Goal: Task Accomplishment & Management: Use online tool/utility

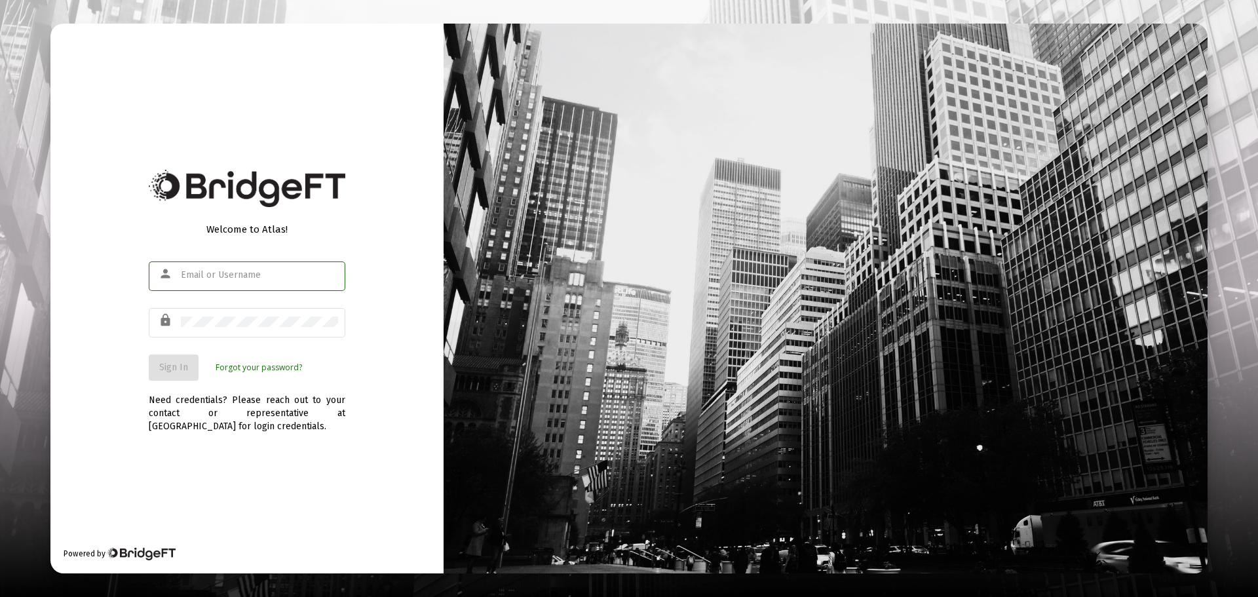
type input "[EMAIL_ADDRESS][DOMAIN_NAME]"
click at [159, 368] on span "Sign In" at bounding box center [173, 367] width 29 height 11
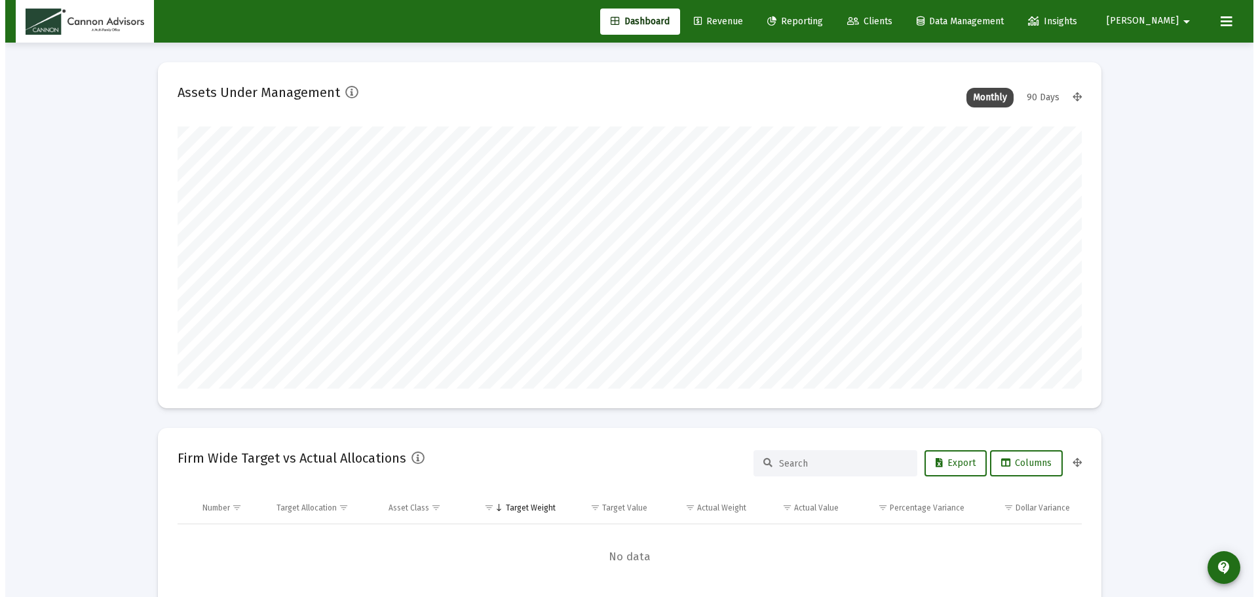
scroll to position [262, 487]
click at [818, 24] on span "Reporting" at bounding box center [790, 21] width 56 height 11
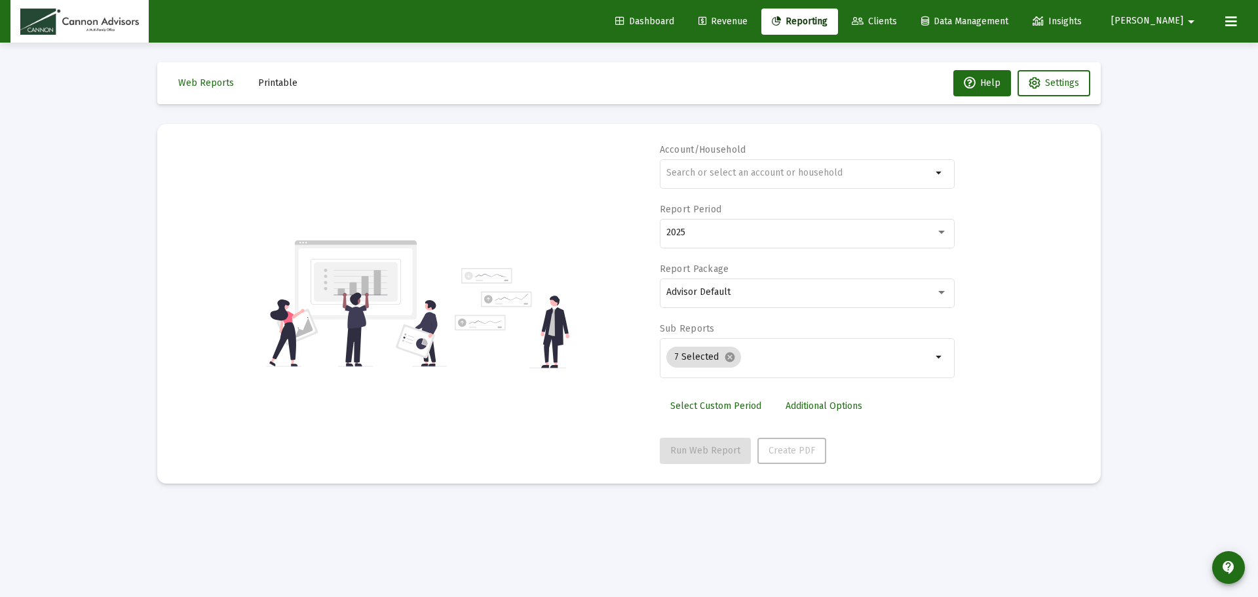
click at [278, 86] on span "Printable" at bounding box center [277, 82] width 39 height 11
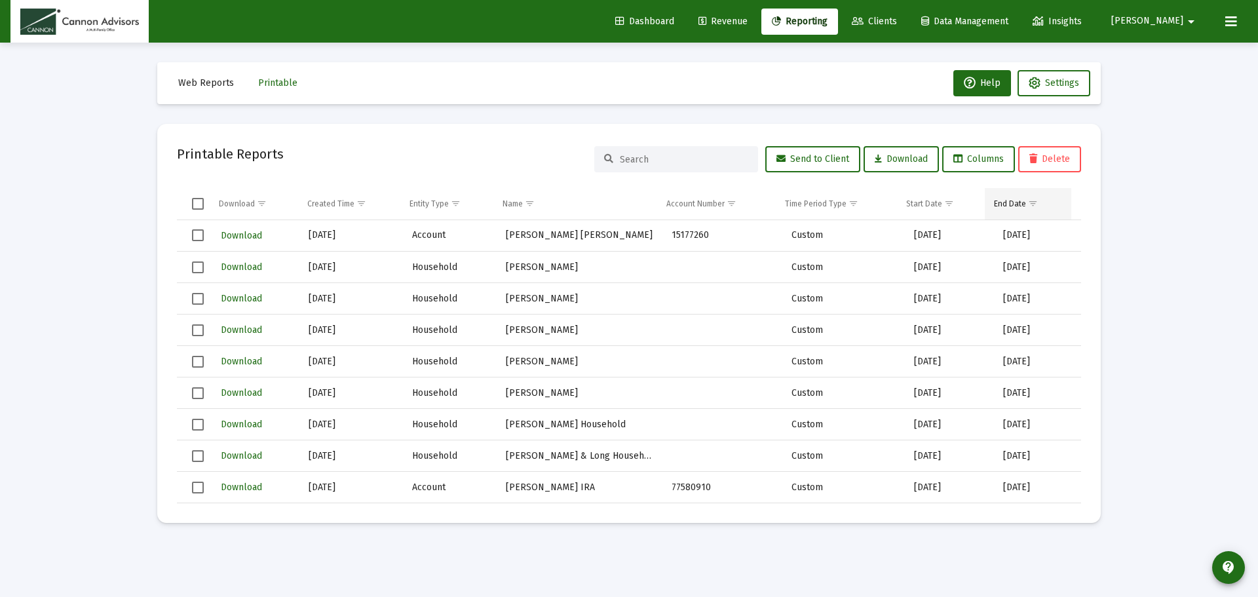
click at [1038, 203] on span "Show filter options for column 'End Date'" at bounding box center [1033, 204] width 10 height 10
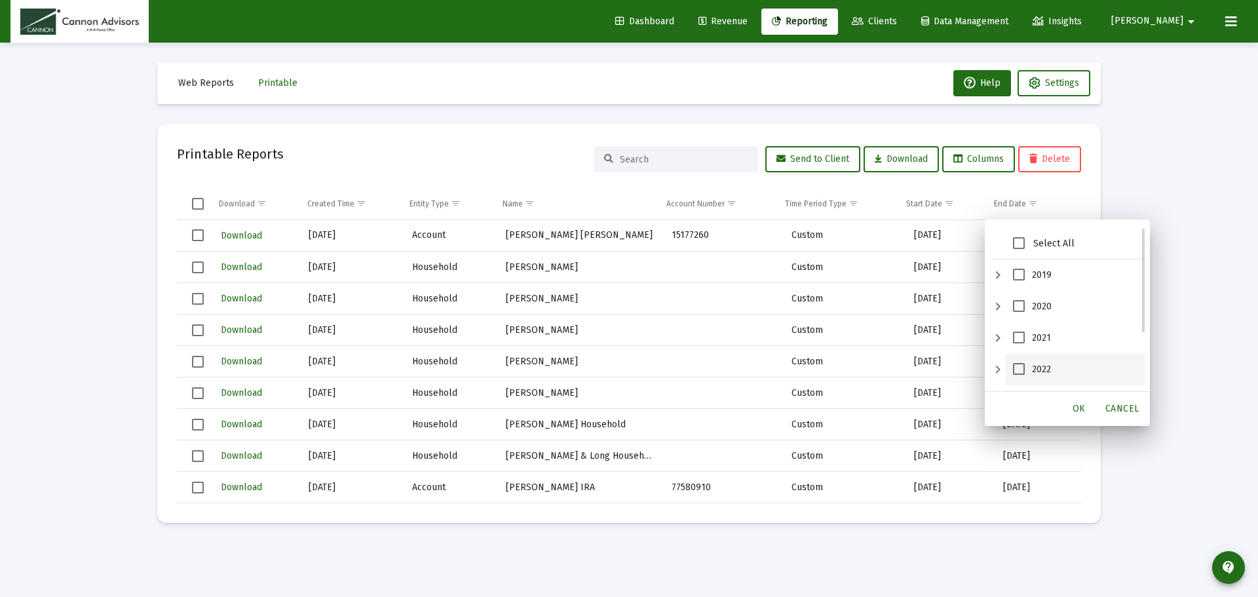
click at [1015, 363] on span "2022" at bounding box center [1019, 369] width 12 height 12
click at [1078, 410] on span "OK" at bounding box center [1078, 408] width 13 height 11
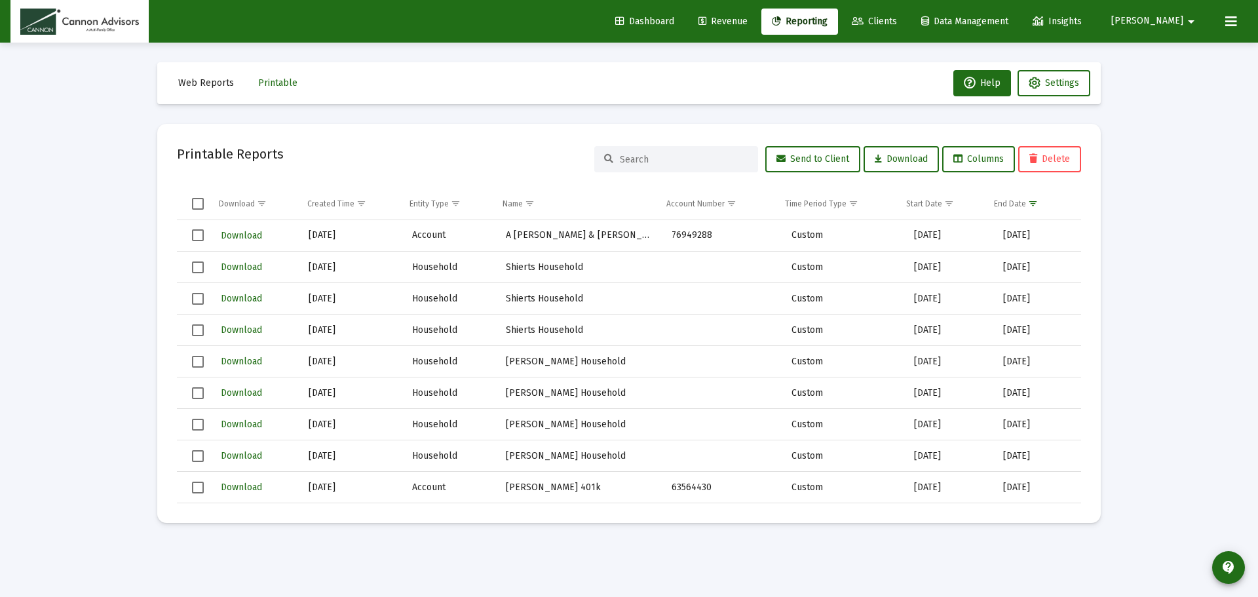
click at [1091, 314] on mat-card "Printable Reports Send to Client Download Columns Delete Download Created Time …" at bounding box center [628, 323] width 943 height 399
click at [706, 18] on icon at bounding box center [702, 21] width 8 height 9
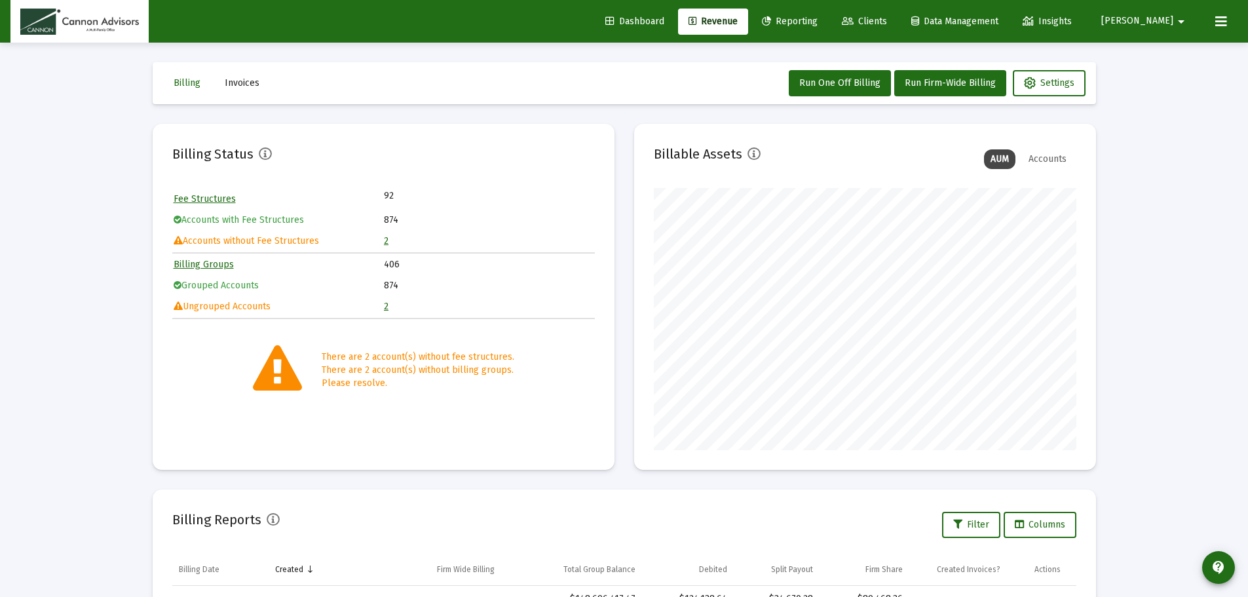
scroll to position [275, 0]
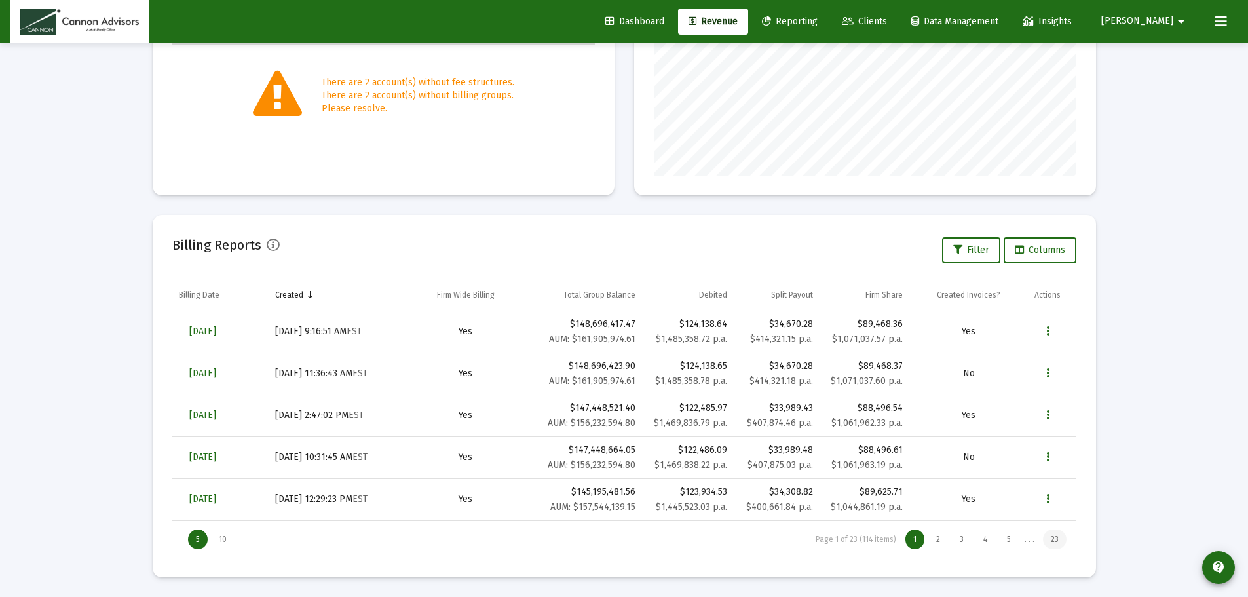
click at [1050, 537] on div "23" at bounding box center [1055, 539] width 24 height 20
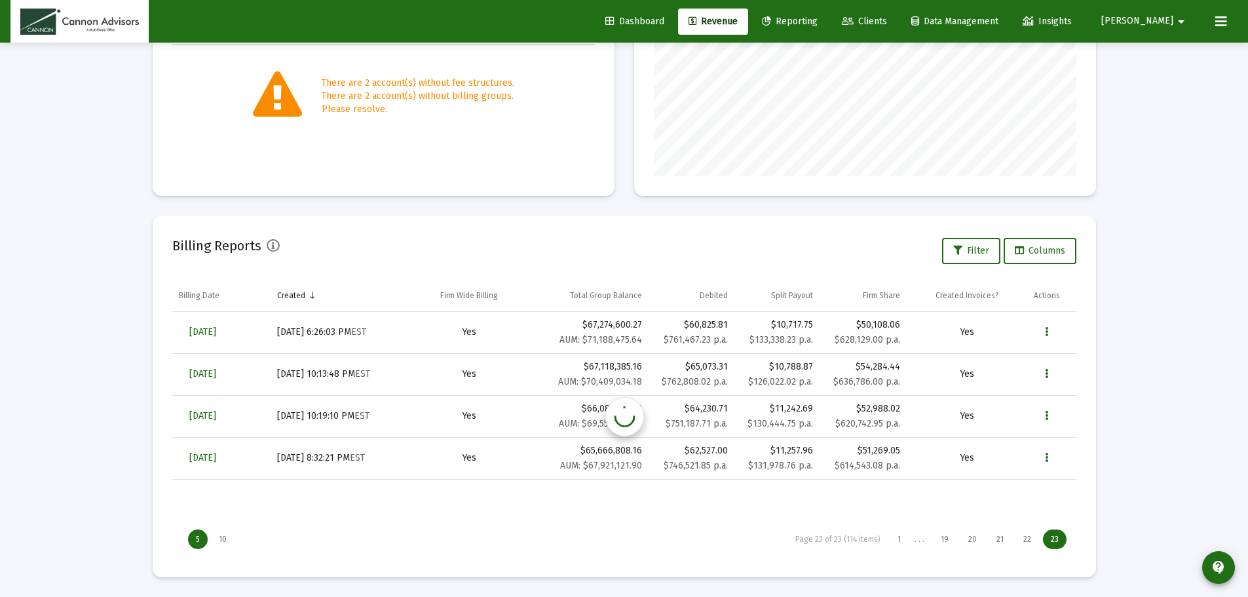
scroll to position [274, 0]
click at [970, 539] on div "20" at bounding box center [972, 539] width 24 height 20
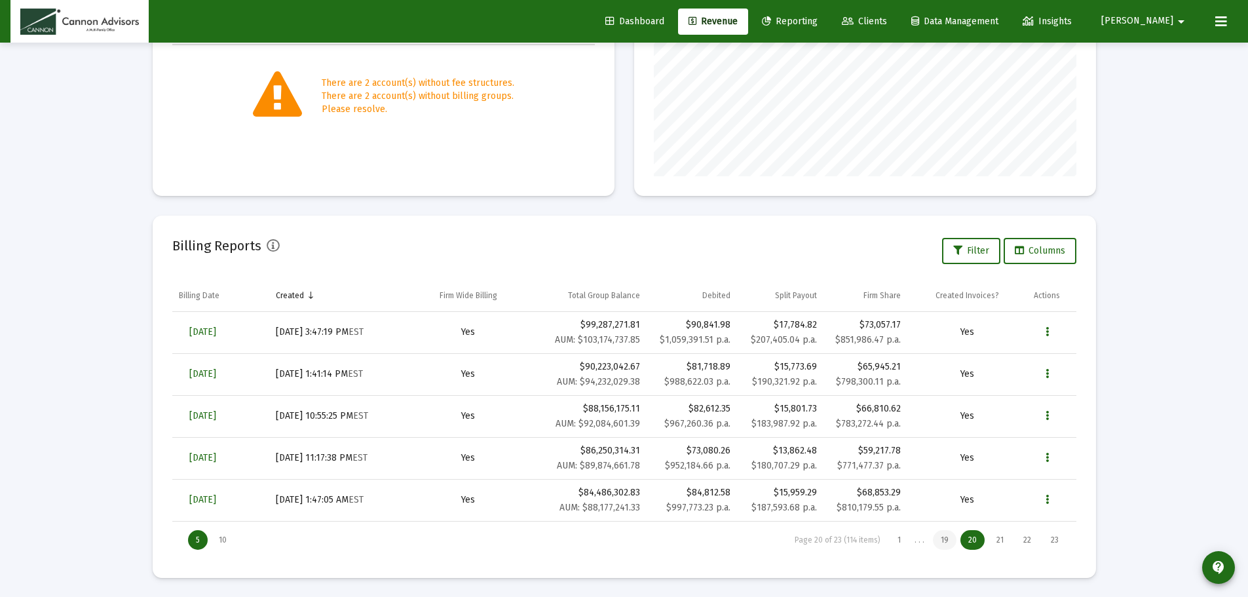
click at [952, 539] on div "19" at bounding box center [945, 540] width 24 height 20
click at [975, 540] on div "20" at bounding box center [980, 540] width 24 height 20
click at [929, 540] on div "18" at bounding box center [925, 540] width 24 height 20
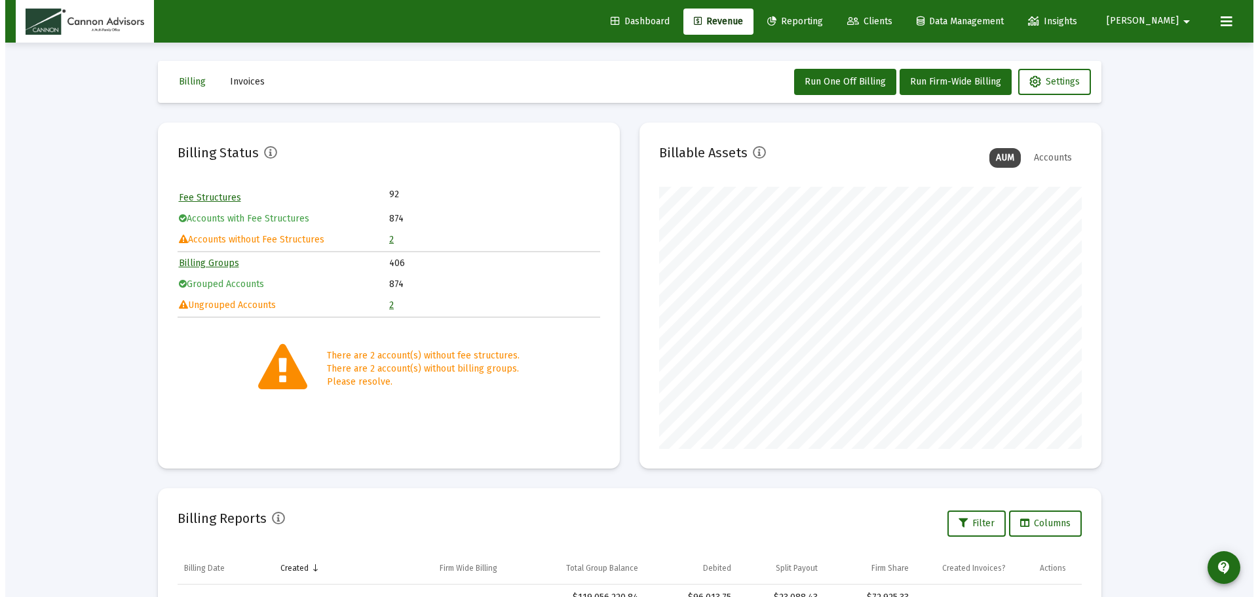
scroll to position [0, 0]
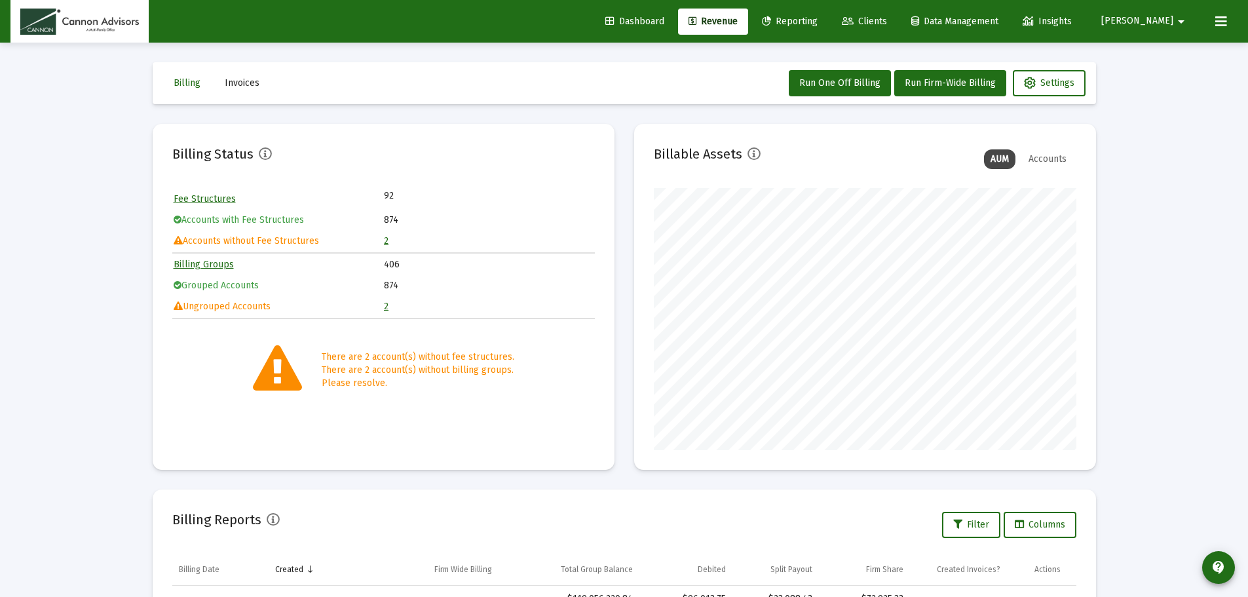
click at [1130, 263] on div "Loading... Billing Invoices Run One Off Billing Run Firm-Wide Billing Settings …" at bounding box center [624, 435] width 1248 height 871
drag, startPoint x: 826, startPoint y: 11, endPoint x: 911, endPoint y: 42, distance: 90.6
click at [826, 11] on link "Reporting" at bounding box center [789, 22] width 77 height 26
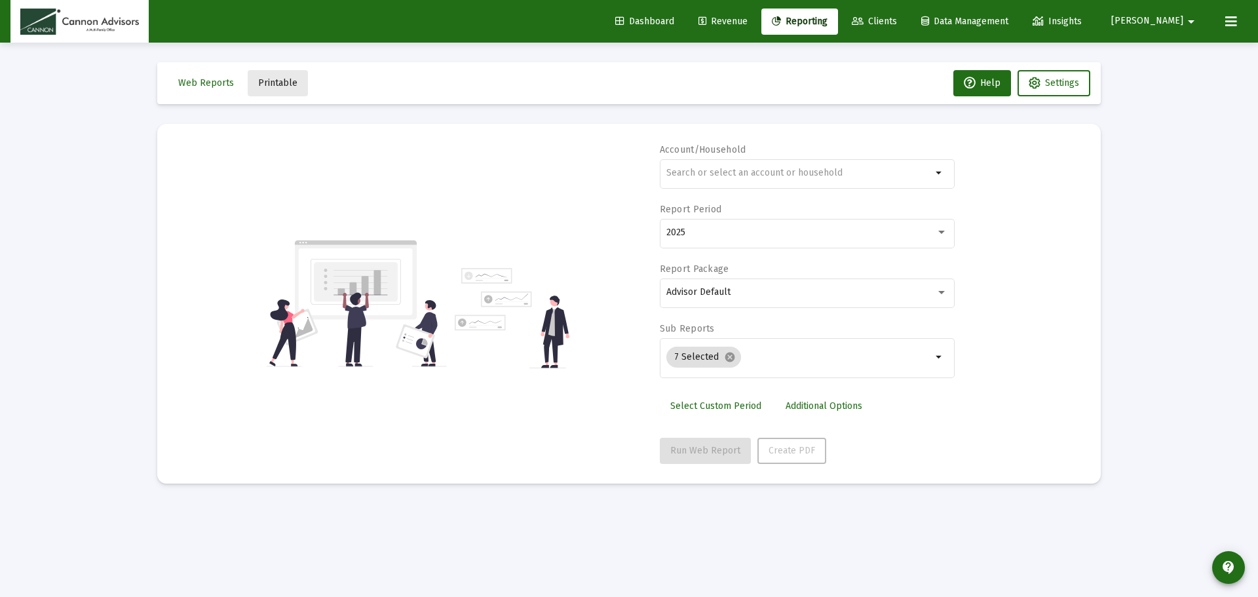
click at [276, 79] on span "Printable" at bounding box center [277, 82] width 39 height 11
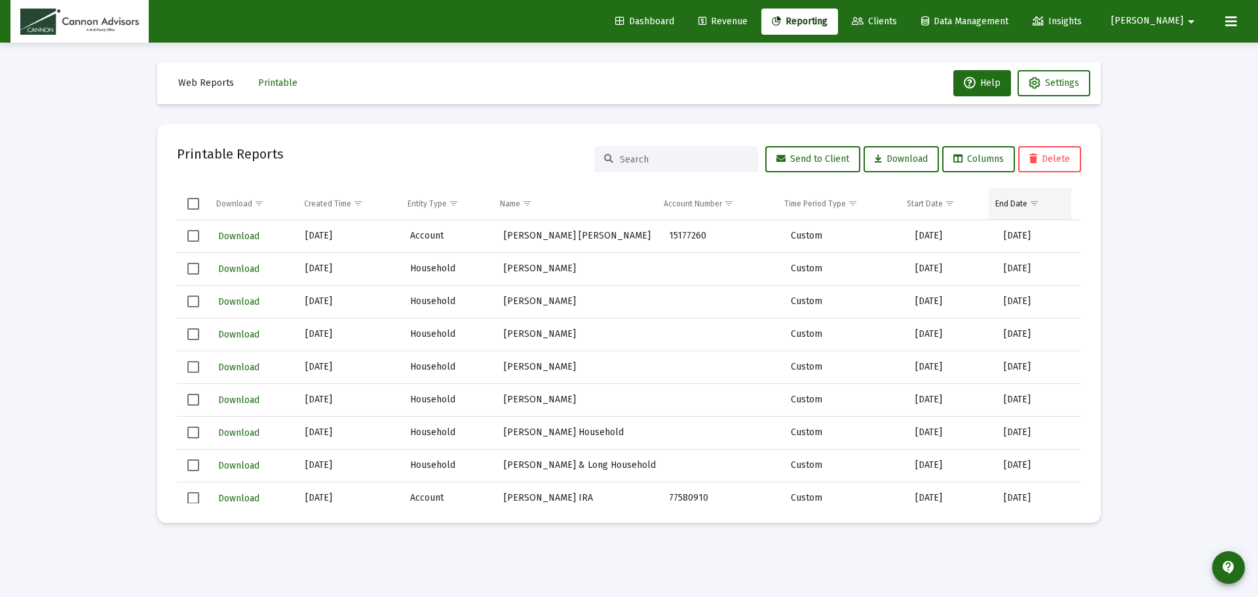
click at [1039, 207] on span "Show filter options for column 'End Date'" at bounding box center [1034, 204] width 10 height 10
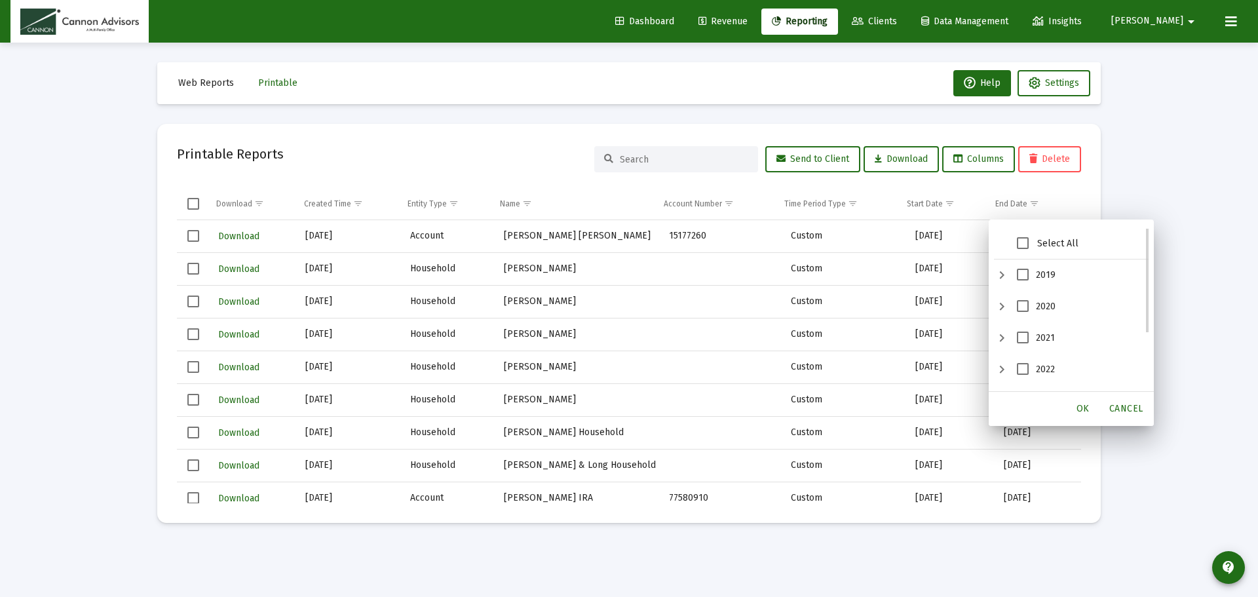
click at [1021, 363] on span "2022" at bounding box center [1023, 369] width 12 height 12
drag, startPoint x: 1086, startPoint y: 409, endPoint x: 1193, endPoint y: 307, distance: 147.8
click at [1086, 408] on span "OK" at bounding box center [1082, 408] width 13 height 11
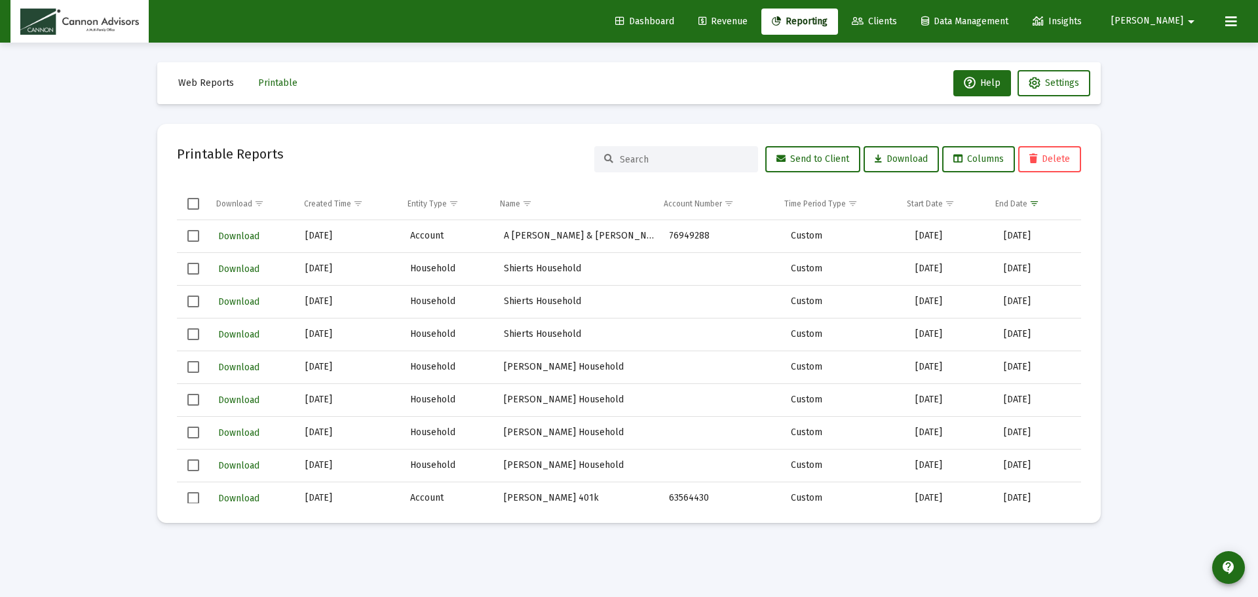
click at [1142, 246] on div "Loading... Web Reports Printable Help Settings Printable Reports Send to Client…" at bounding box center [629, 298] width 1258 height 597
